Goal: Task Accomplishment & Management: Manage account settings

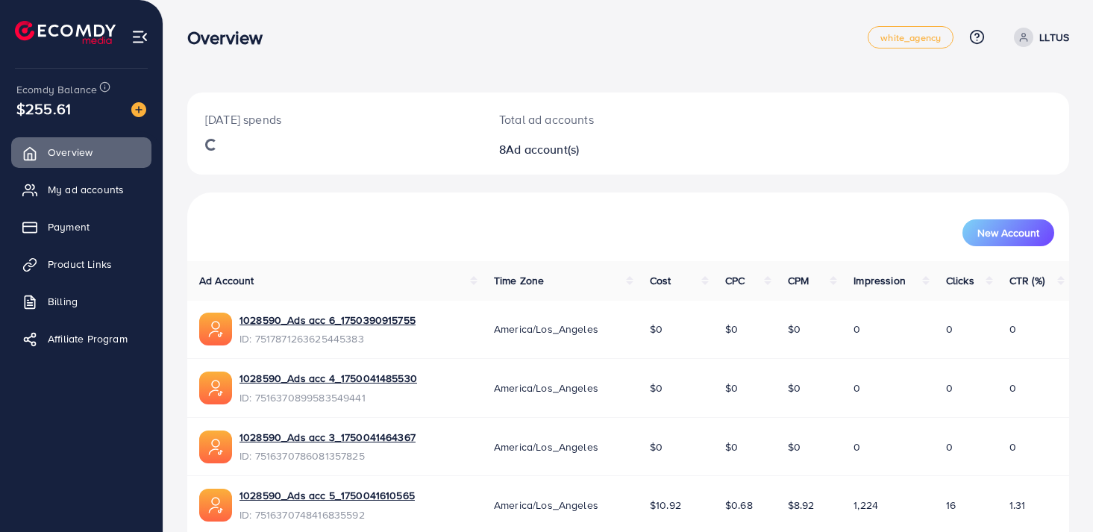
click at [66, 242] on ul "Overview My ad accounts Payment Product Links Billing Affiliate Program" at bounding box center [81, 250] width 163 height 238
click at [84, 229] on span "Payment" at bounding box center [72, 226] width 42 height 15
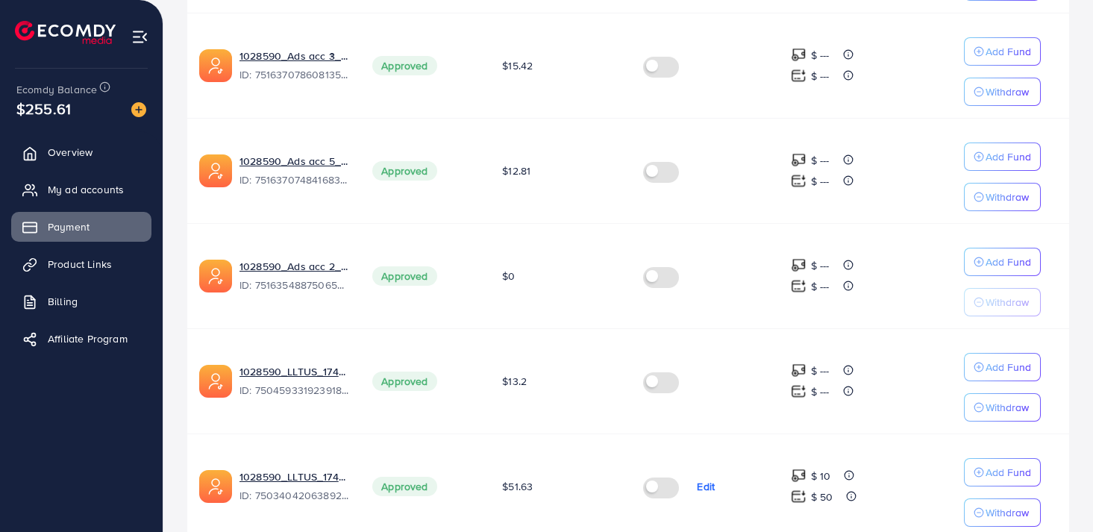
scroll to position [766, 0]
